Goal: Task Accomplishment & Management: Complete application form

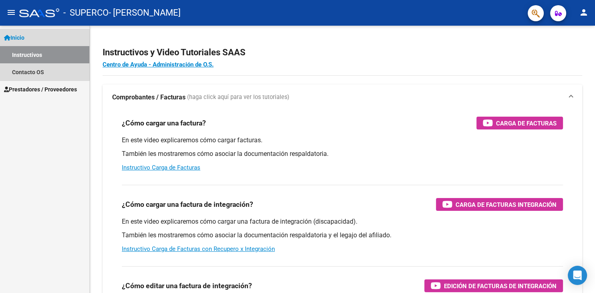
click at [23, 36] on span "Inicio" at bounding box center [14, 37] width 20 height 9
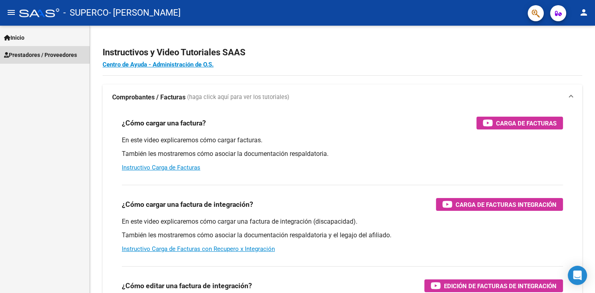
click at [27, 57] on span "Prestadores / Proveedores" at bounding box center [40, 54] width 73 height 9
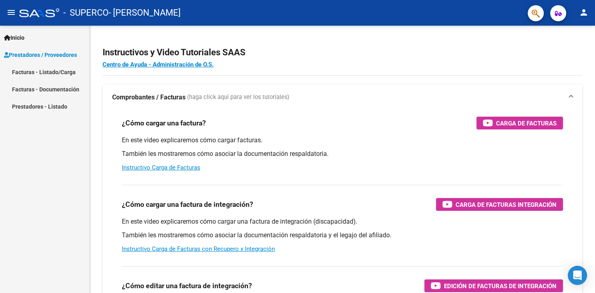
click at [27, 73] on link "Facturas - Listado/Carga" at bounding box center [44, 71] width 89 height 17
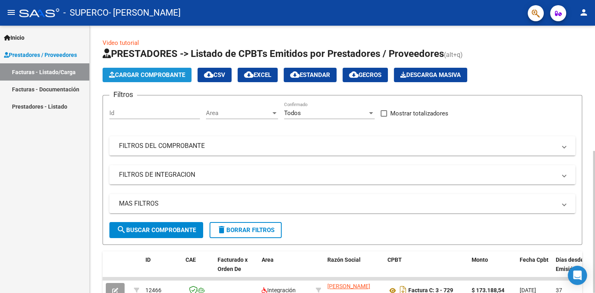
click at [131, 72] on span "Cargar Comprobante" at bounding box center [147, 74] width 76 height 7
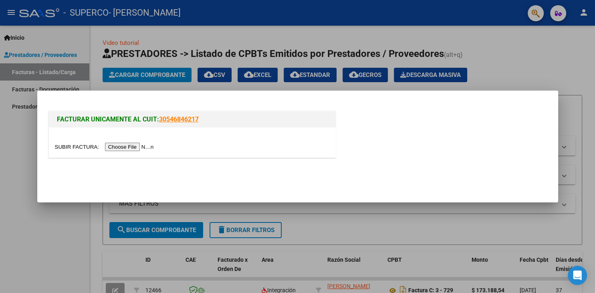
click at [71, 145] on input "file" at bounding box center [105, 147] width 101 height 8
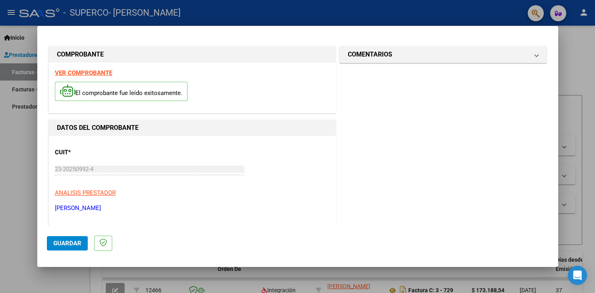
drag, startPoint x: 556, startPoint y: 120, endPoint x: 555, endPoint y: 76, distance: 44.5
click at [555, 76] on mat-dialog-content "COMPROBANTE VER COMPROBANTE El comprobante fue leído exitosamente. DATOS DEL CO…" at bounding box center [297, 131] width 521 height 190
click at [575, 87] on div at bounding box center [297, 146] width 595 height 293
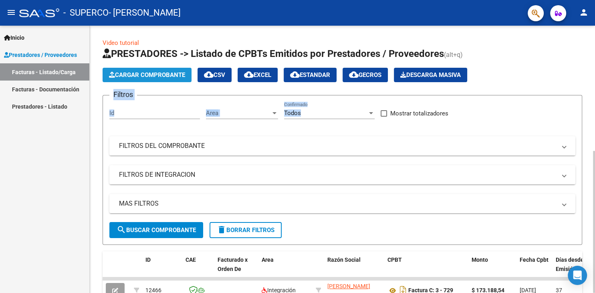
click at [161, 73] on span "Cargar Comprobante" at bounding box center [147, 74] width 76 height 7
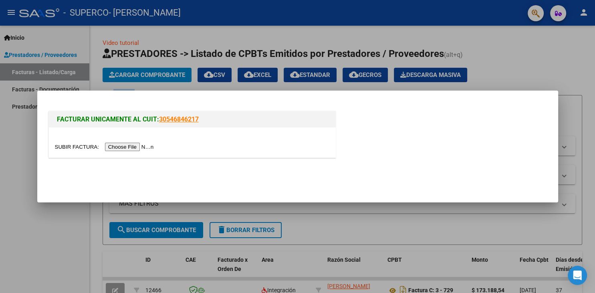
click at [70, 145] on input "file" at bounding box center [105, 147] width 101 height 8
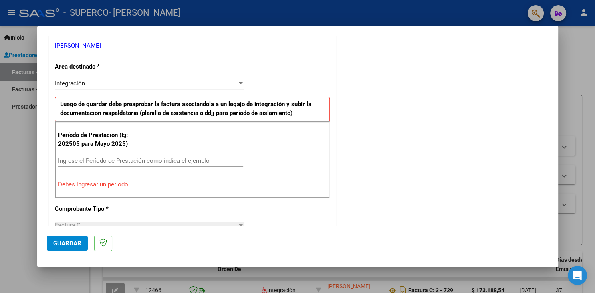
scroll to position [163, 0]
click at [65, 159] on input "Ingrese el Período de Prestación como indica el ejemplo" at bounding box center [150, 159] width 185 height 7
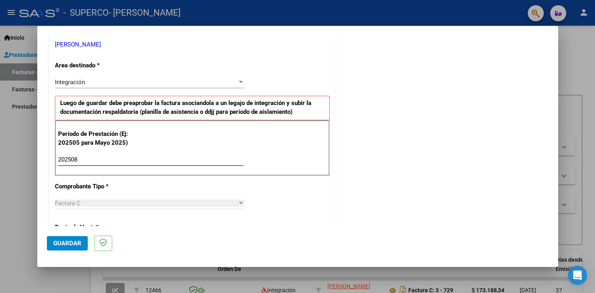
type input "202508"
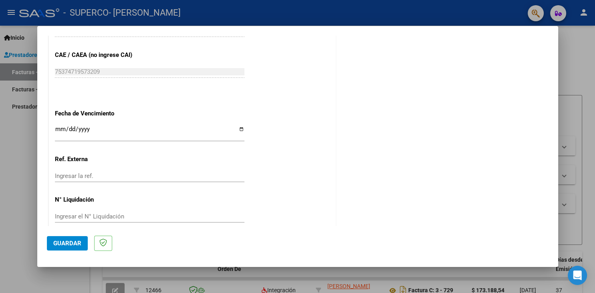
scroll to position [504, 0]
click at [62, 244] on span "Guardar" at bounding box center [67, 243] width 28 height 7
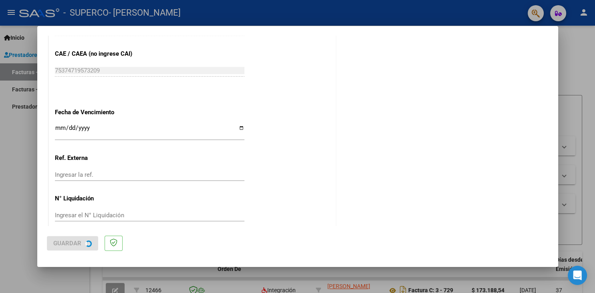
scroll to position [0, 0]
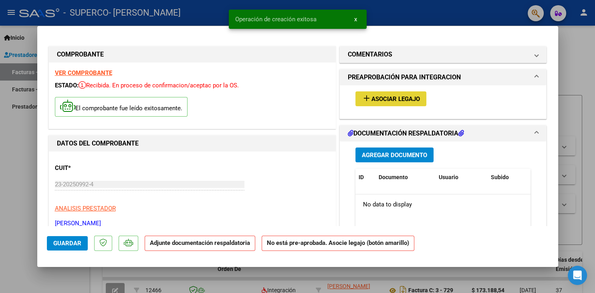
click at [374, 101] on span "Asociar Legajo" at bounding box center [395, 98] width 48 height 7
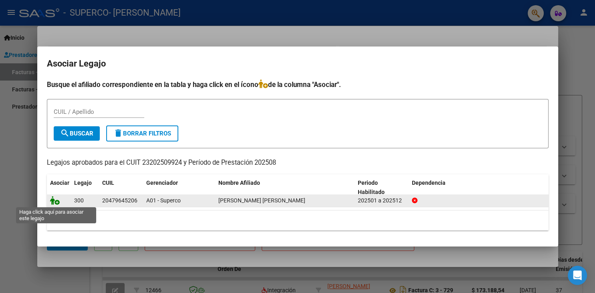
click at [50, 198] on icon at bounding box center [55, 200] width 10 height 9
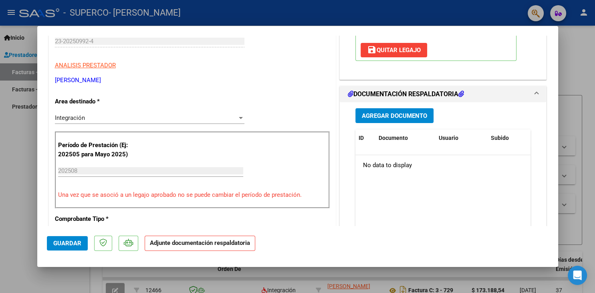
scroll to position [149, 0]
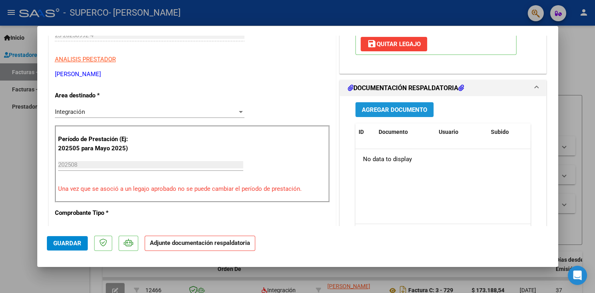
click at [402, 106] on span "Agregar Documento" at bounding box center [394, 109] width 65 height 7
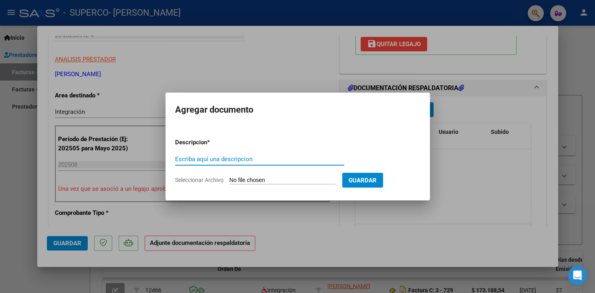
type input "o"
type input "planilla de asistencia"
click at [248, 179] on input "Seleccionar Archivo" at bounding box center [283, 181] width 106 height 8
type input "C:\fakepath\PLANILLA DE ASISTENCIA AGOSTO.jpg"
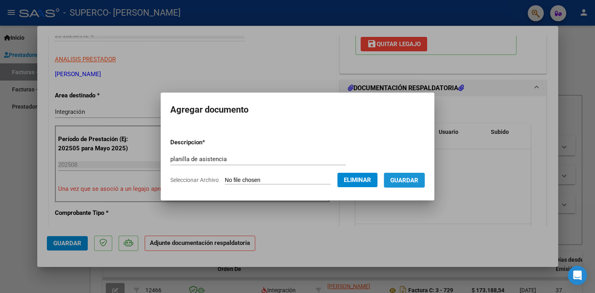
click at [418, 179] on span "Guardar" at bounding box center [404, 180] width 28 height 7
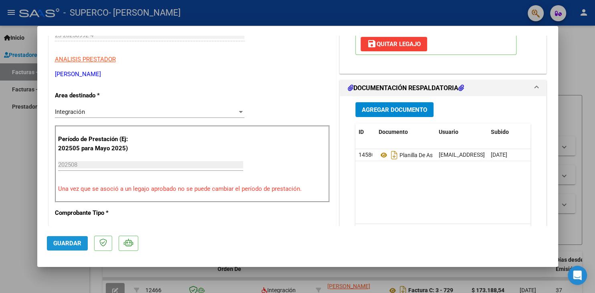
click at [70, 243] on span "Guardar" at bounding box center [67, 243] width 28 height 7
click at [579, 53] on div at bounding box center [297, 146] width 595 height 293
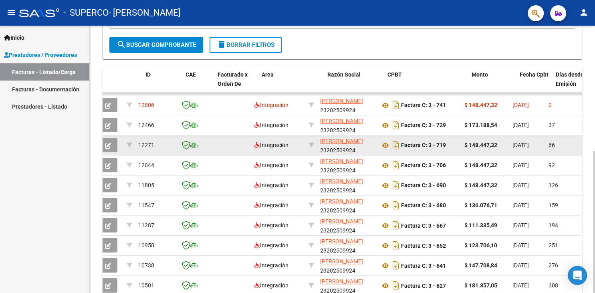
scroll to position [0, 0]
